Goal: Information Seeking & Learning: Learn about a topic

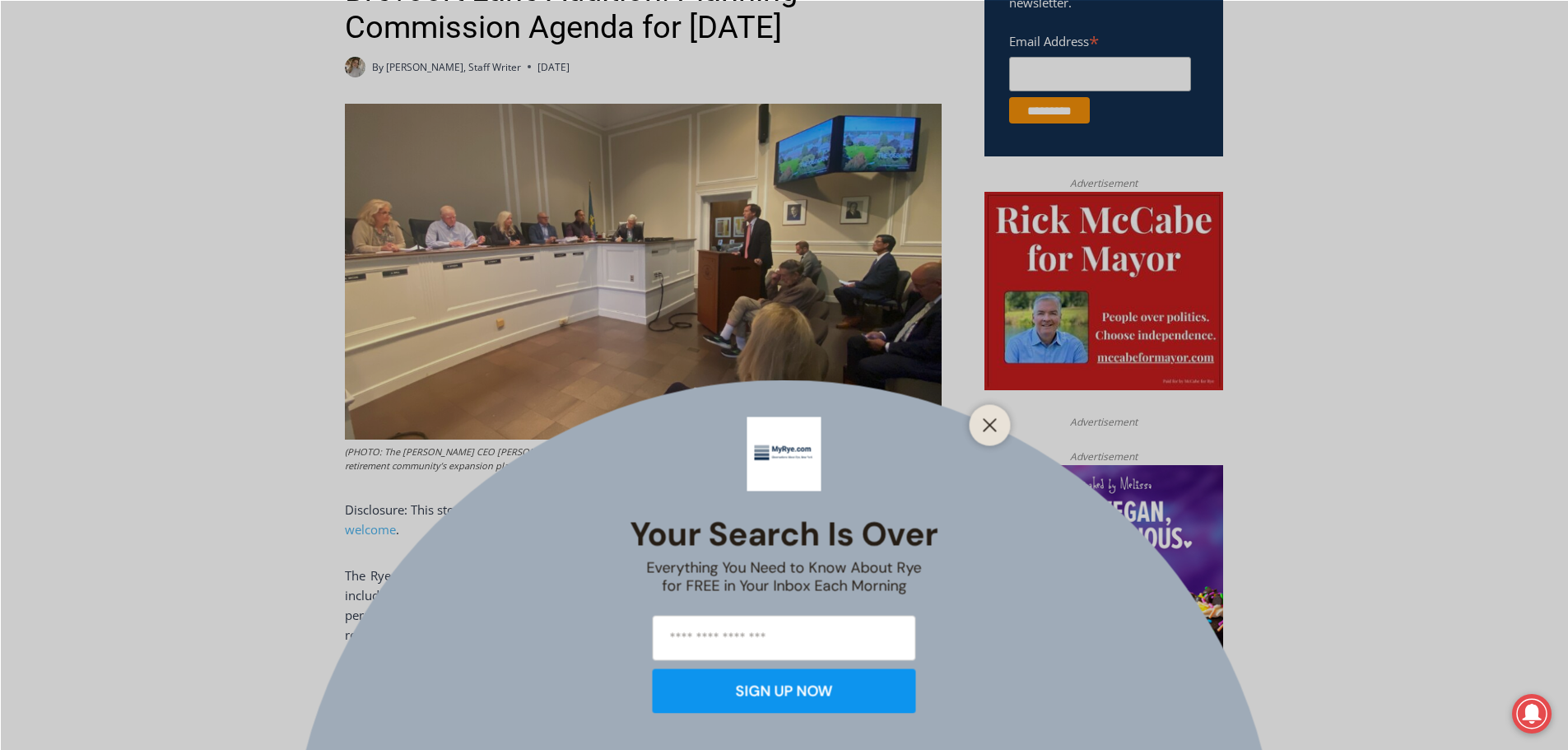
scroll to position [721, 0]
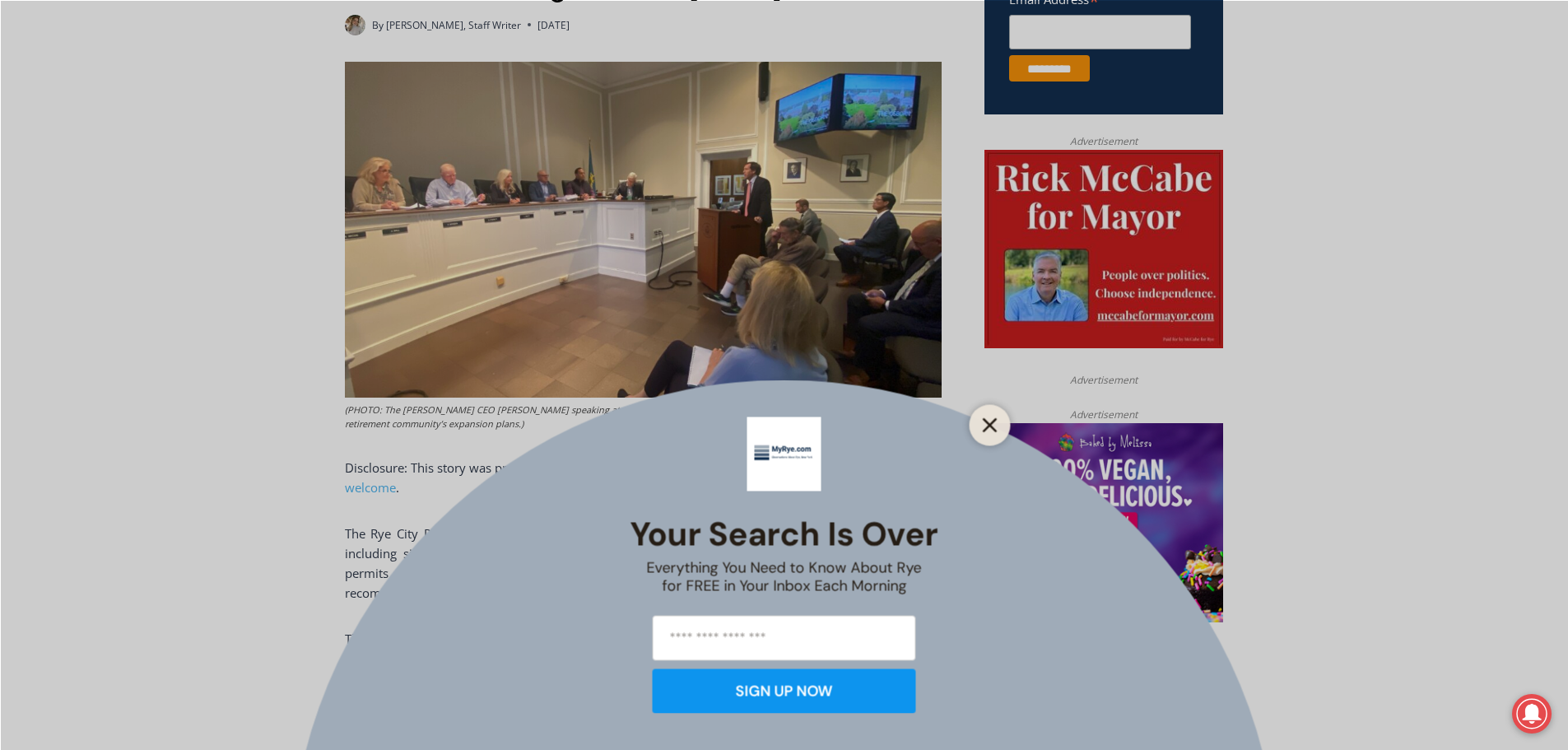
click at [991, 428] on icon "Close" at bounding box center [991, 425] width 15 height 15
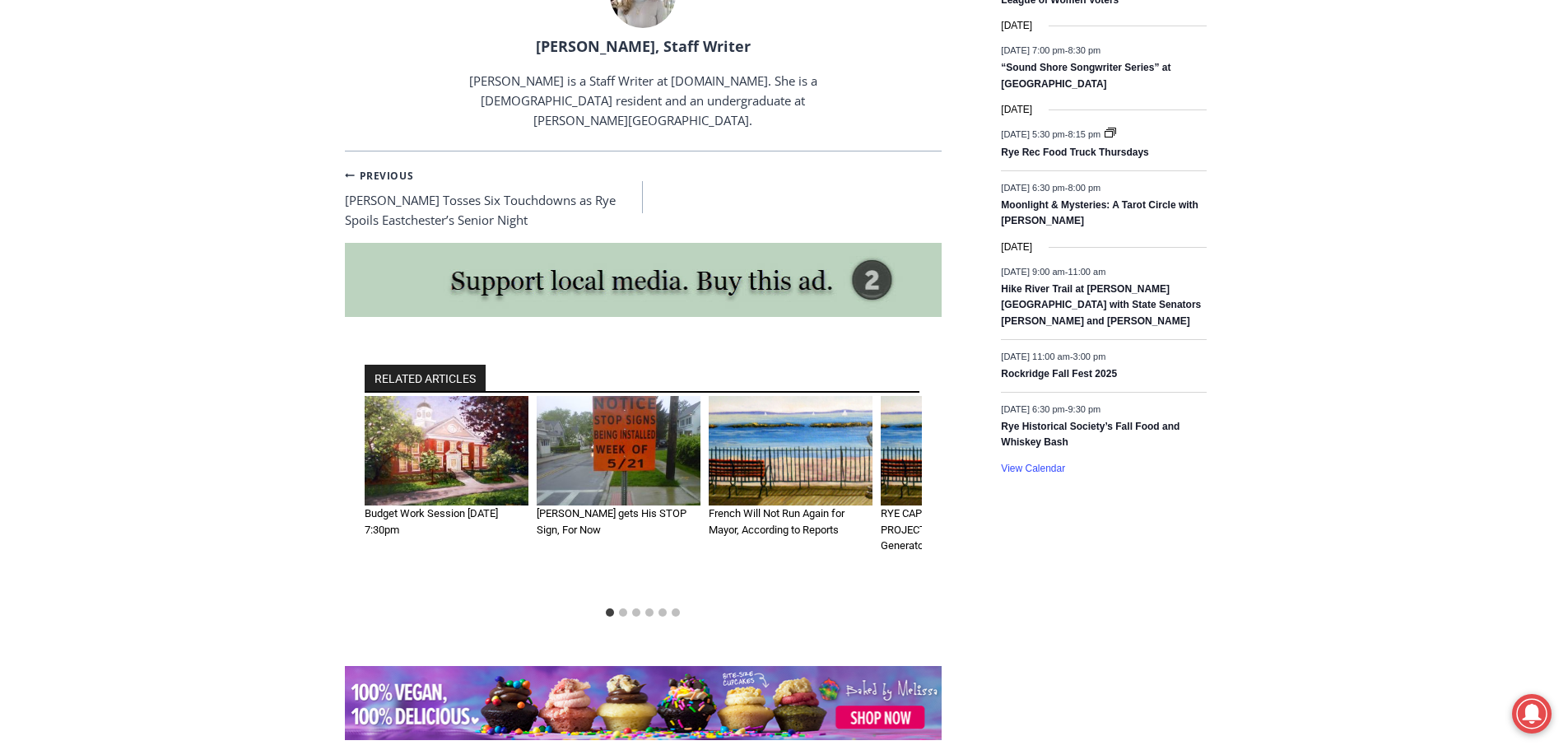
scroll to position [2395, 0]
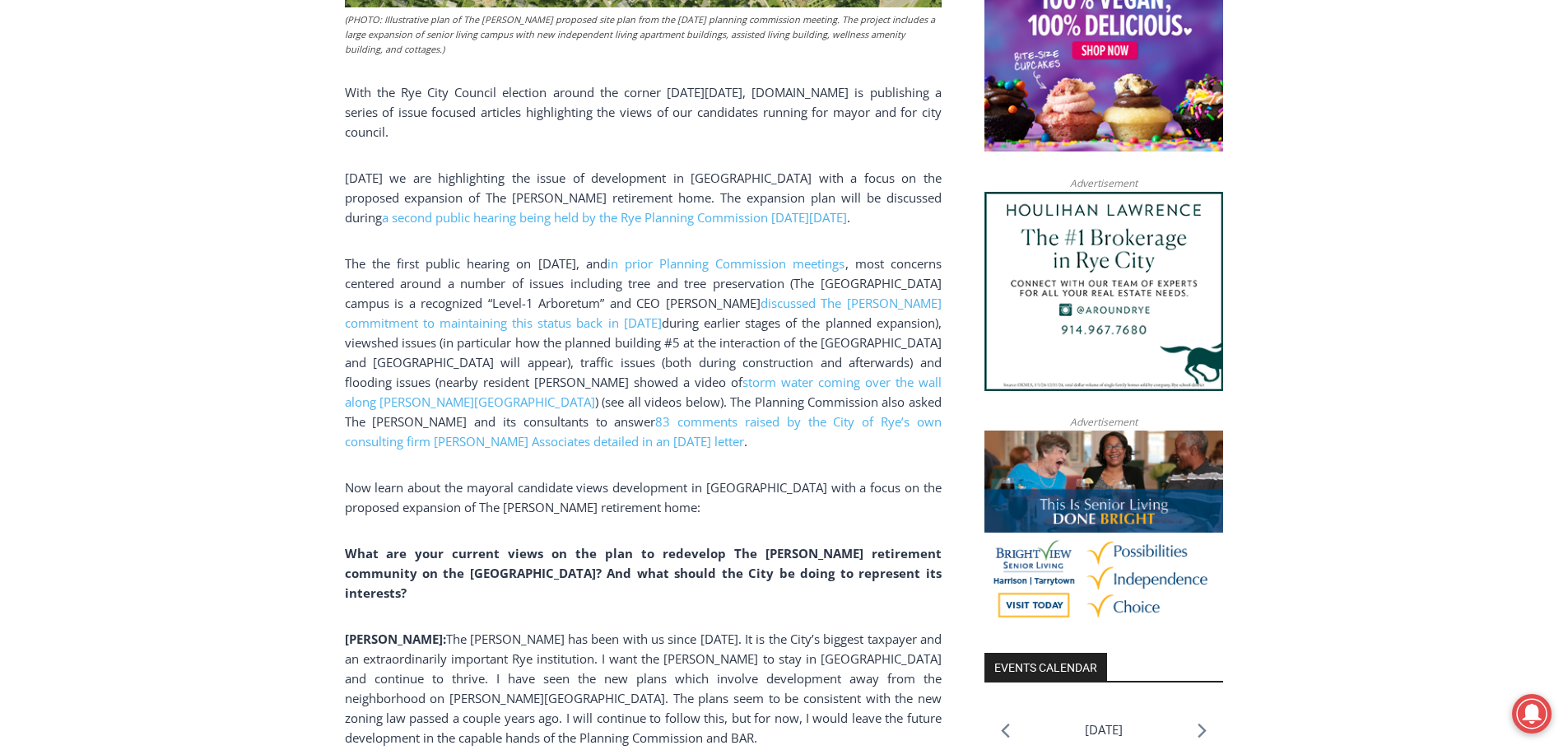
scroll to position [788, 0]
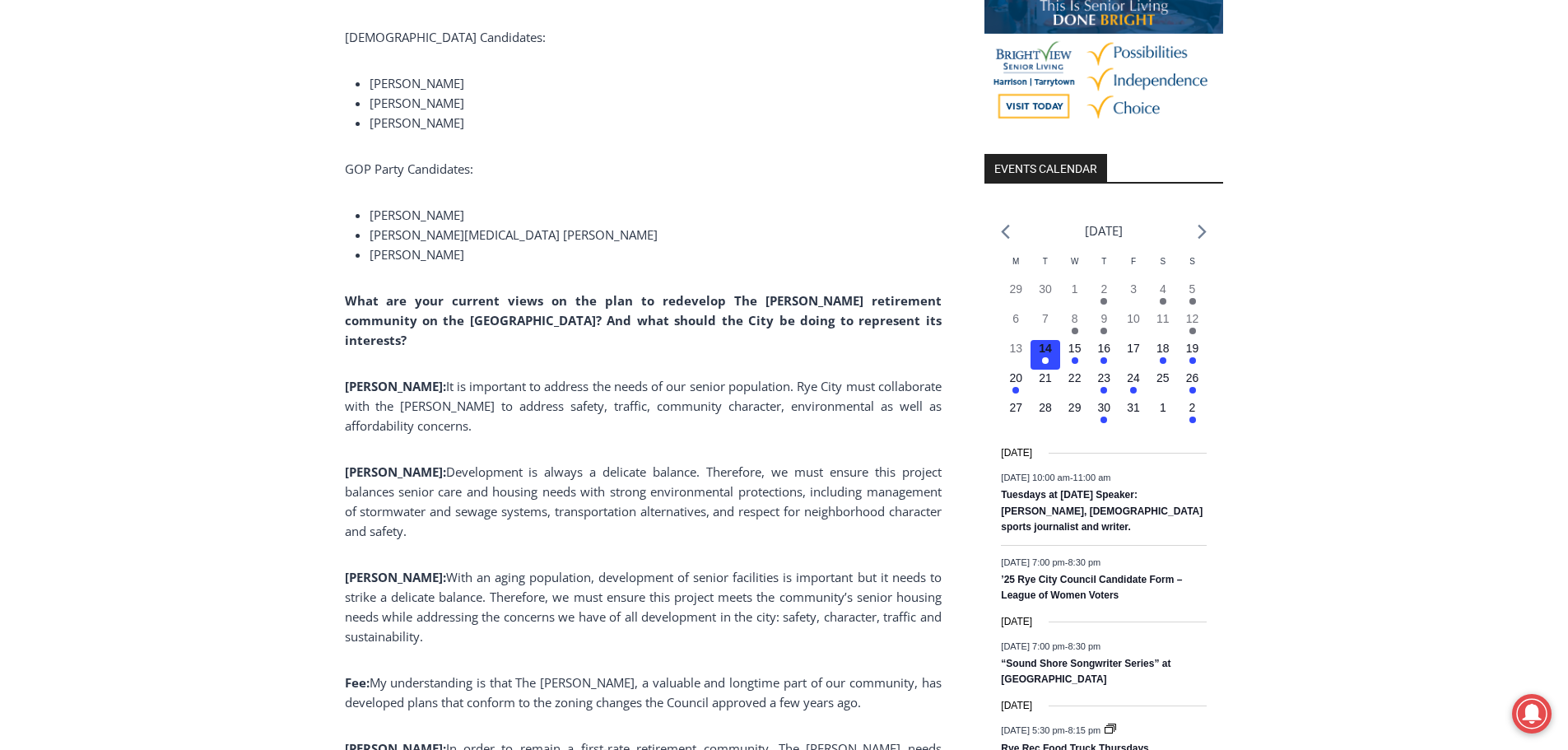
scroll to position [1548, 0]
